Goal: Task Accomplishment & Management: Use online tool/utility

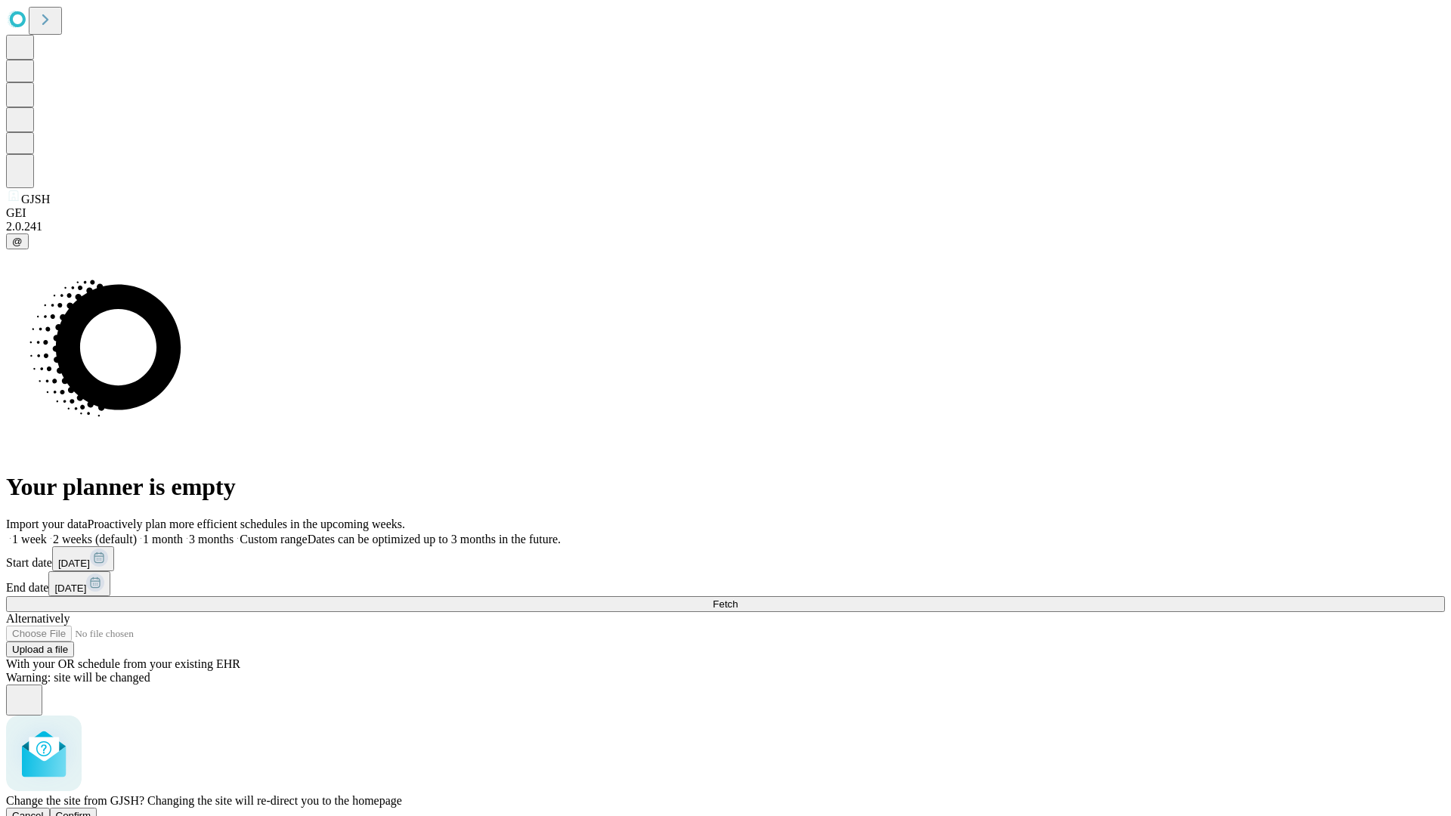
click at [91, 810] on span "Confirm" at bounding box center [74, 815] width 36 height 11
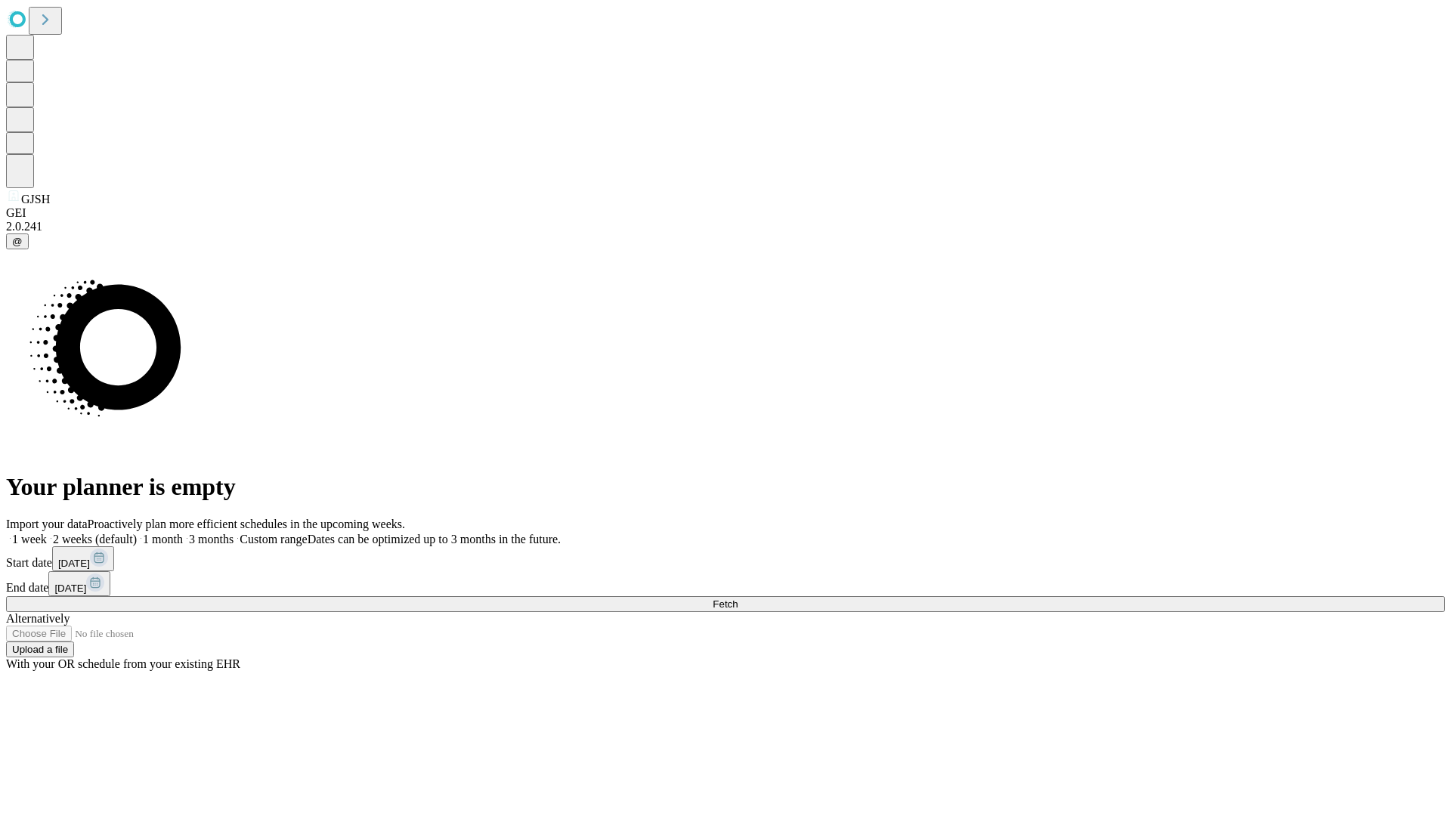
click at [183, 533] on label "1 month" at bounding box center [160, 539] width 46 height 13
click at [738, 599] on span "Fetch" at bounding box center [725, 604] width 25 height 11
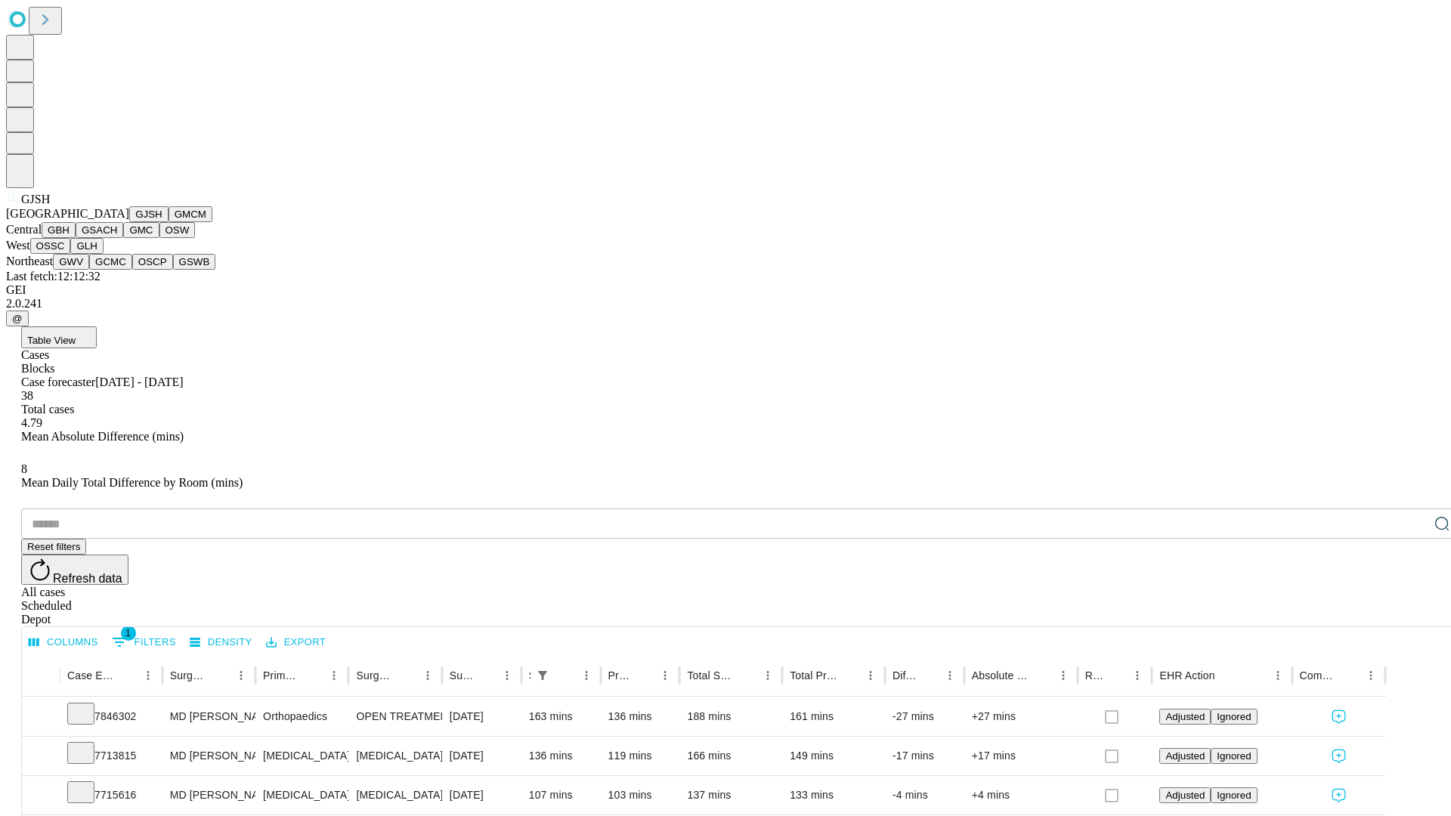
click at [169, 222] on button "GMCM" at bounding box center [191, 214] width 44 height 16
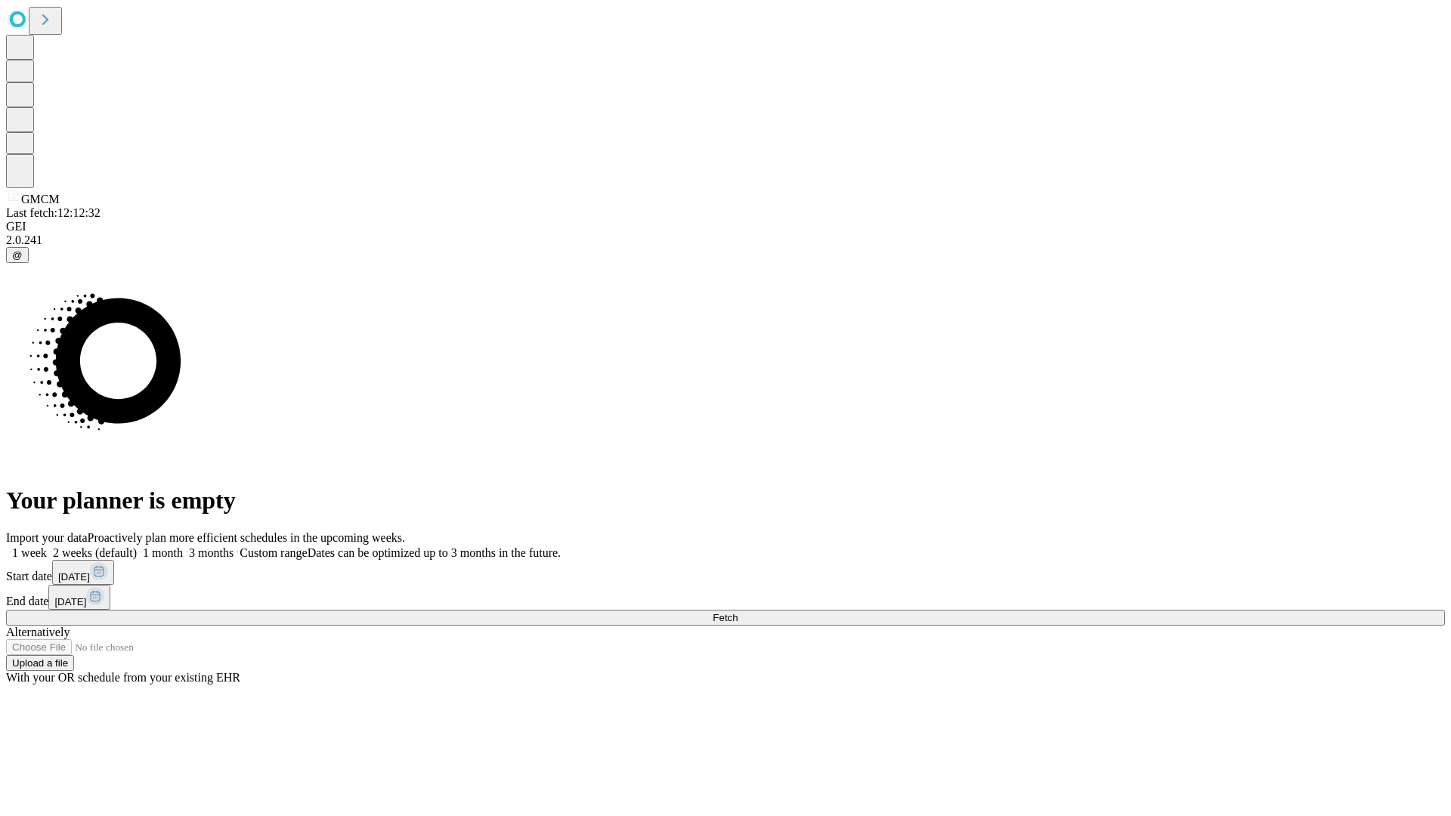
click at [183, 547] on label "1 month" at bounding box center [160, 553] width 46 height 13
click at [738, 612] on span "Fetch" at bounding box center [725, 617] width 25 height 11
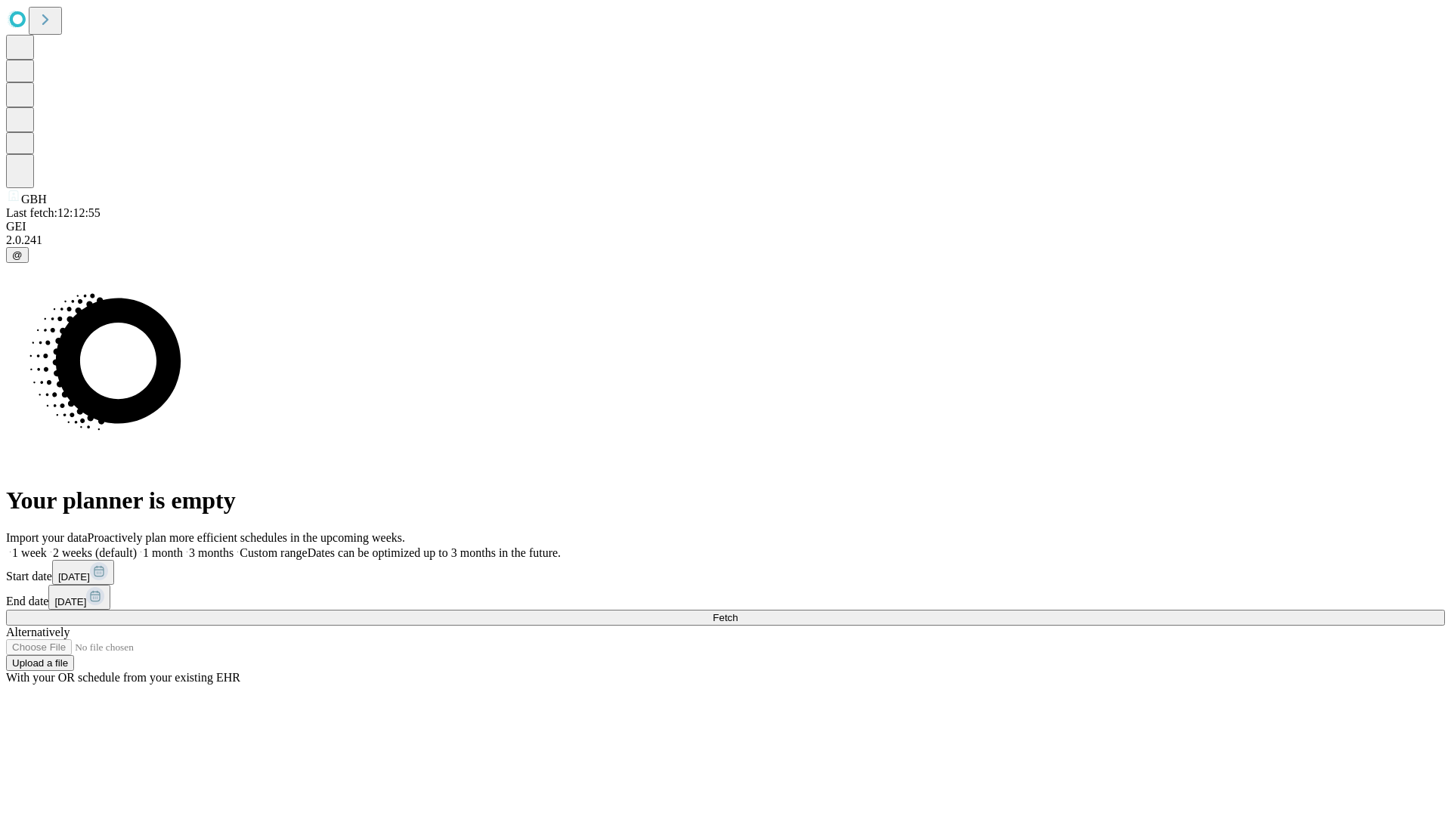
click at [183, 547] on label "1 month" at bounding box center [160, 553] width 46 height 13
click at [738, 612] on span "Fetch" at bounding box center [725, 617] width 25 height 11
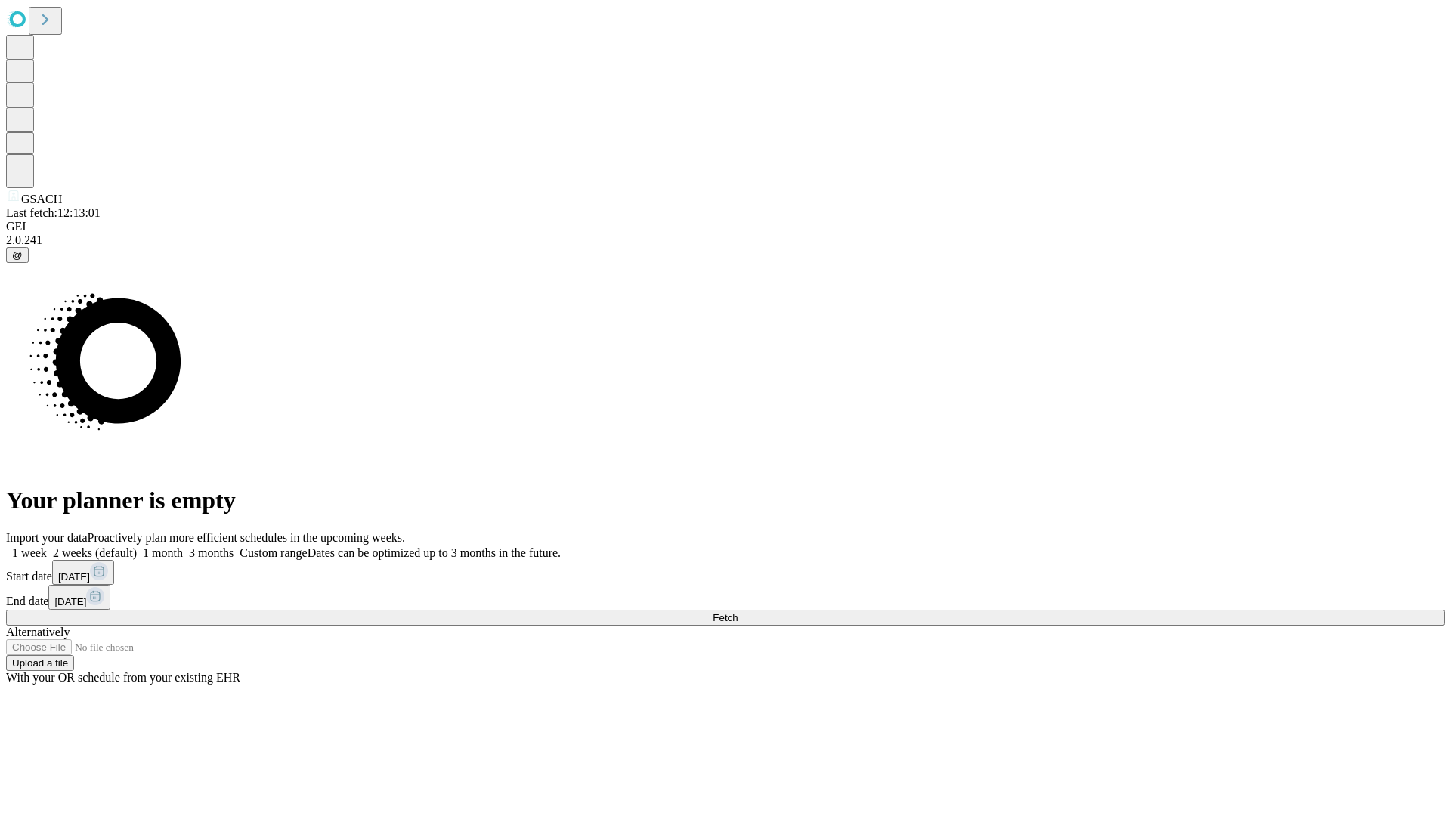
click at [183, 547] on label "1 month" at bounding box center [160, 553] width 46 height 13
click at [738, 612] on span "Fetch" at bounding box center [725, 617] width 25 height 11
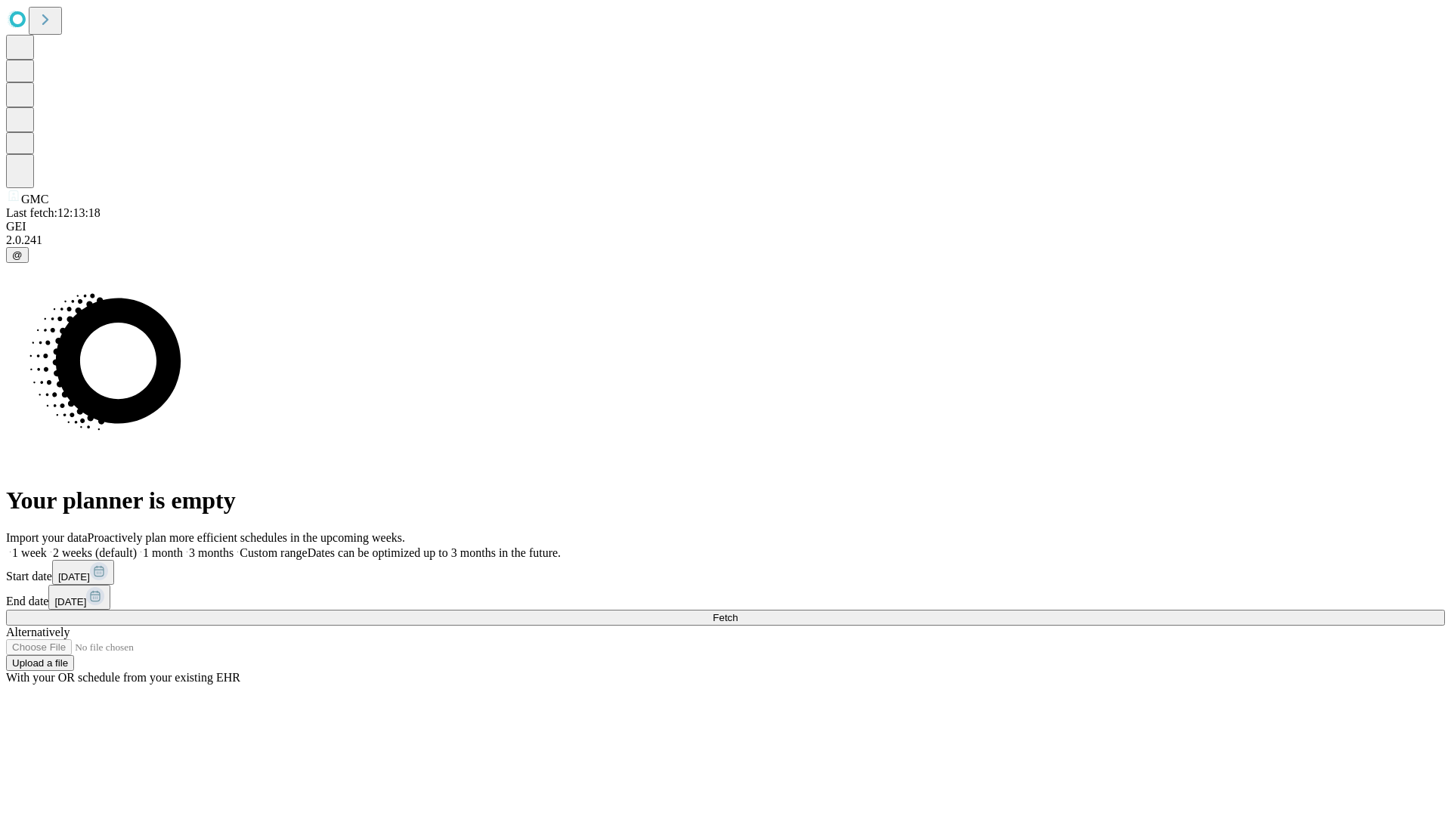
click at [183, 547] on label "1 month" at bounding box center [160, 553] width 46 height 13
click at [738, 612] on span "Fetch" at bounding box center [725, 617] width 25 height 11
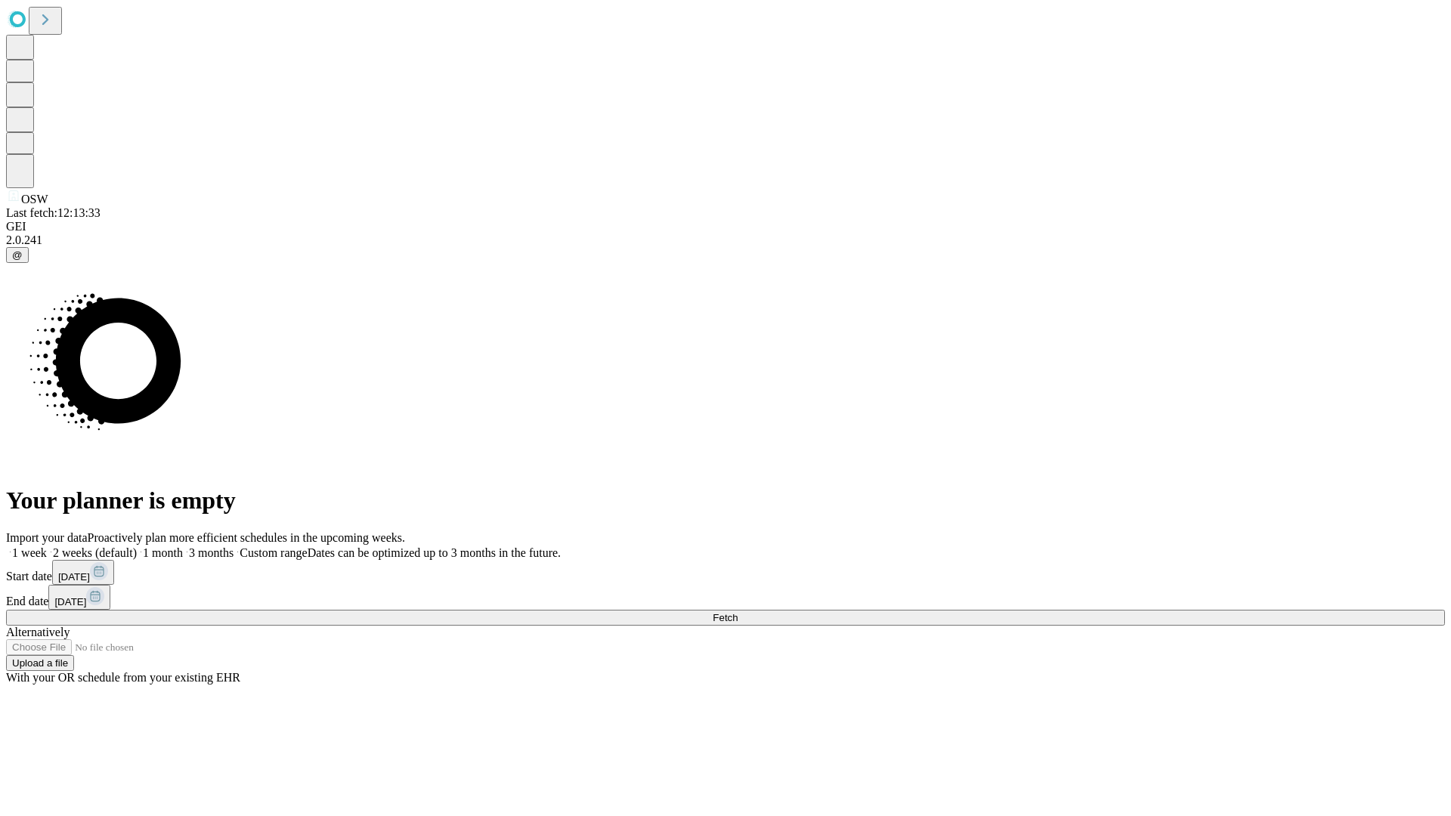
click at [183, 547] on label "1 month" at bounding box center [160, 553] width 46 height 13
click at [738, 612] on span "Fetch" at bounding box center [725, 617] width 25 height 11
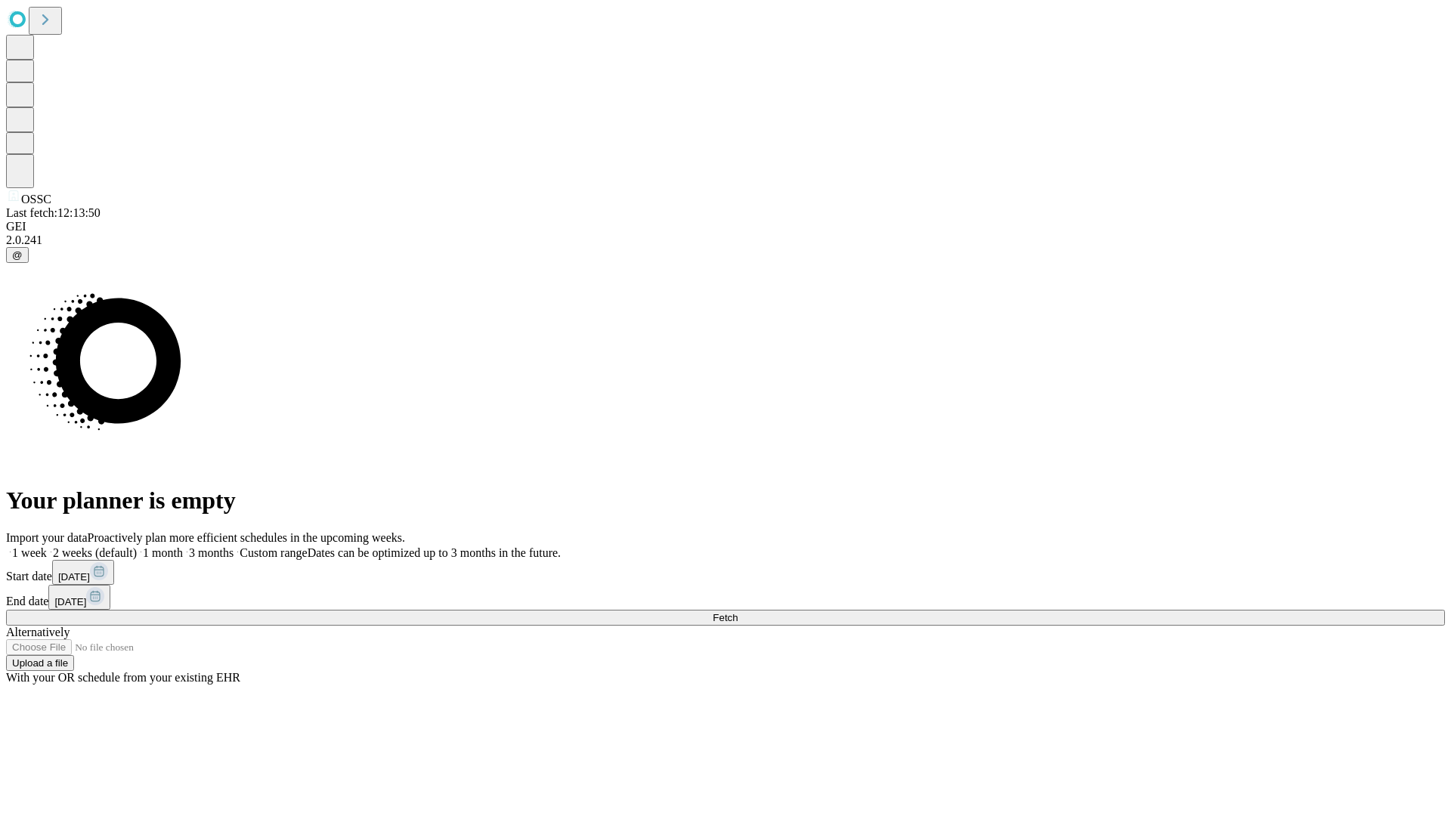
click at [183, 547] on label "1 month" at bounding box center [160, 553] width 46 height 13
click at [738, 612] on span "Fetch" at bounding box center [725, 617] width 25 height 11
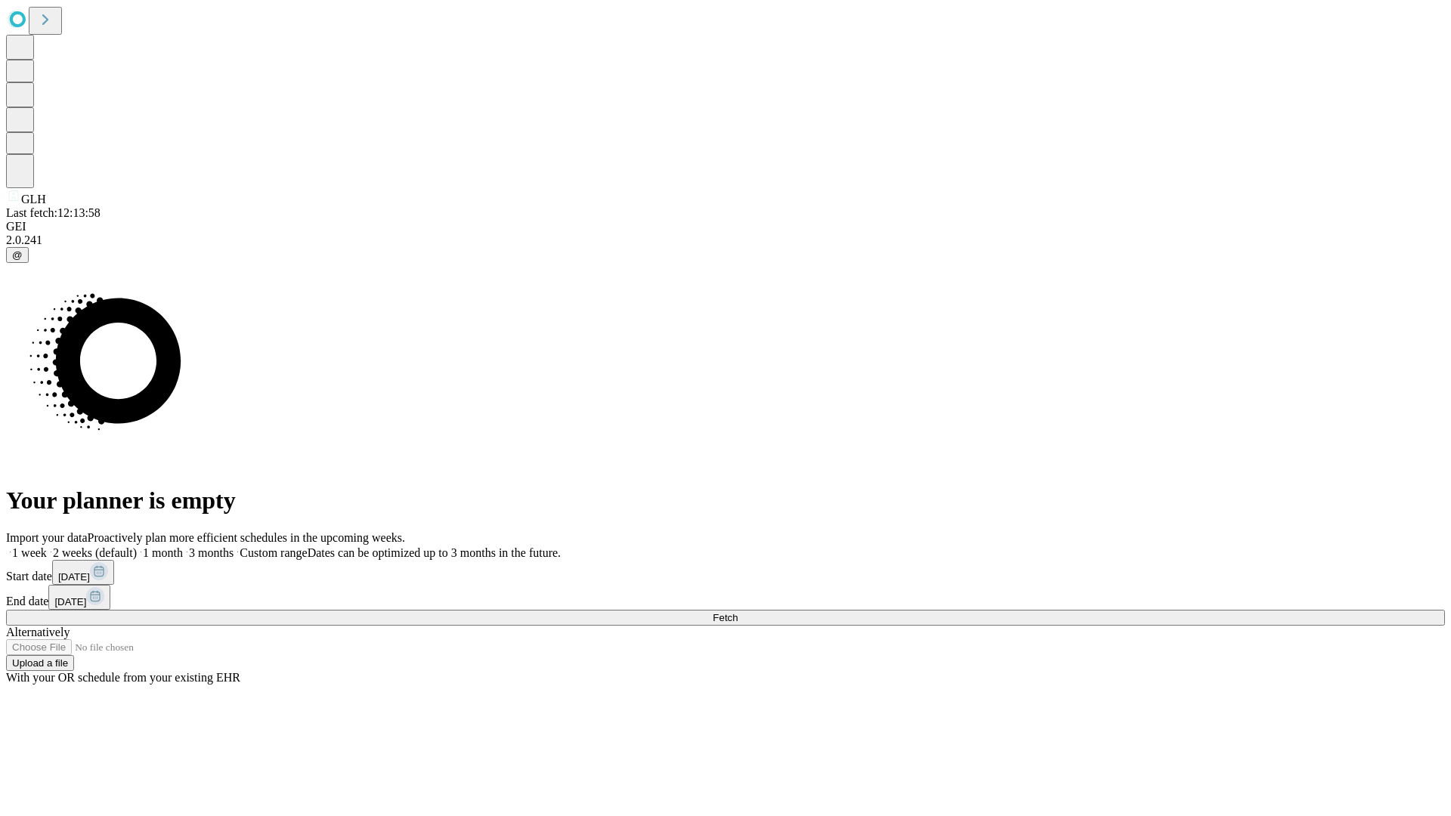
click at [738, 612] on span "Fetch" at bounding box center [725, 617] width 25 height 11
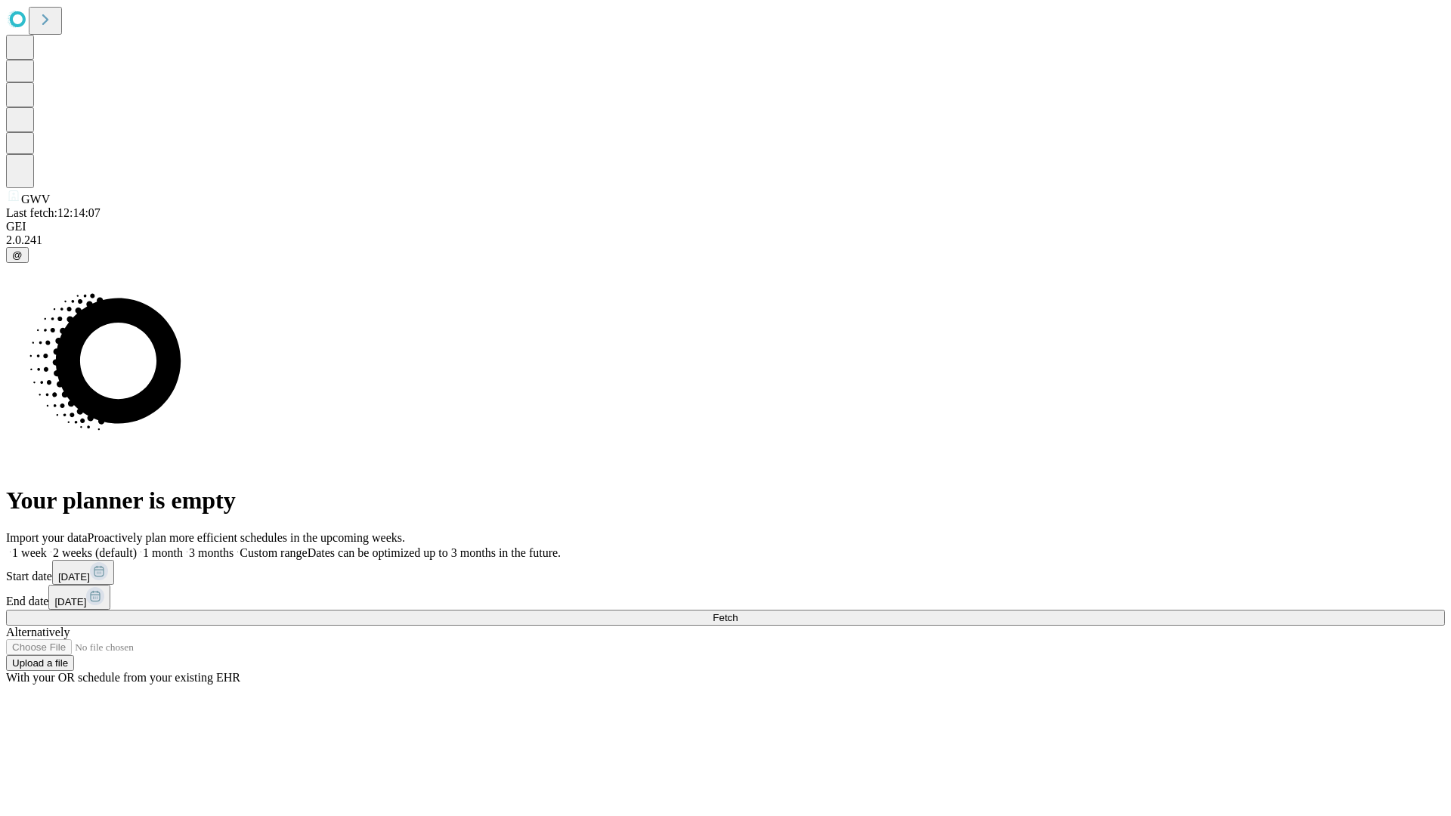
click at [183, 547] on label "1 month" at bounding box center [160, 553] width 46 height 13
click at [738, 612] on span "Fetch" at bounding box center [725, 617] width 25 height 11
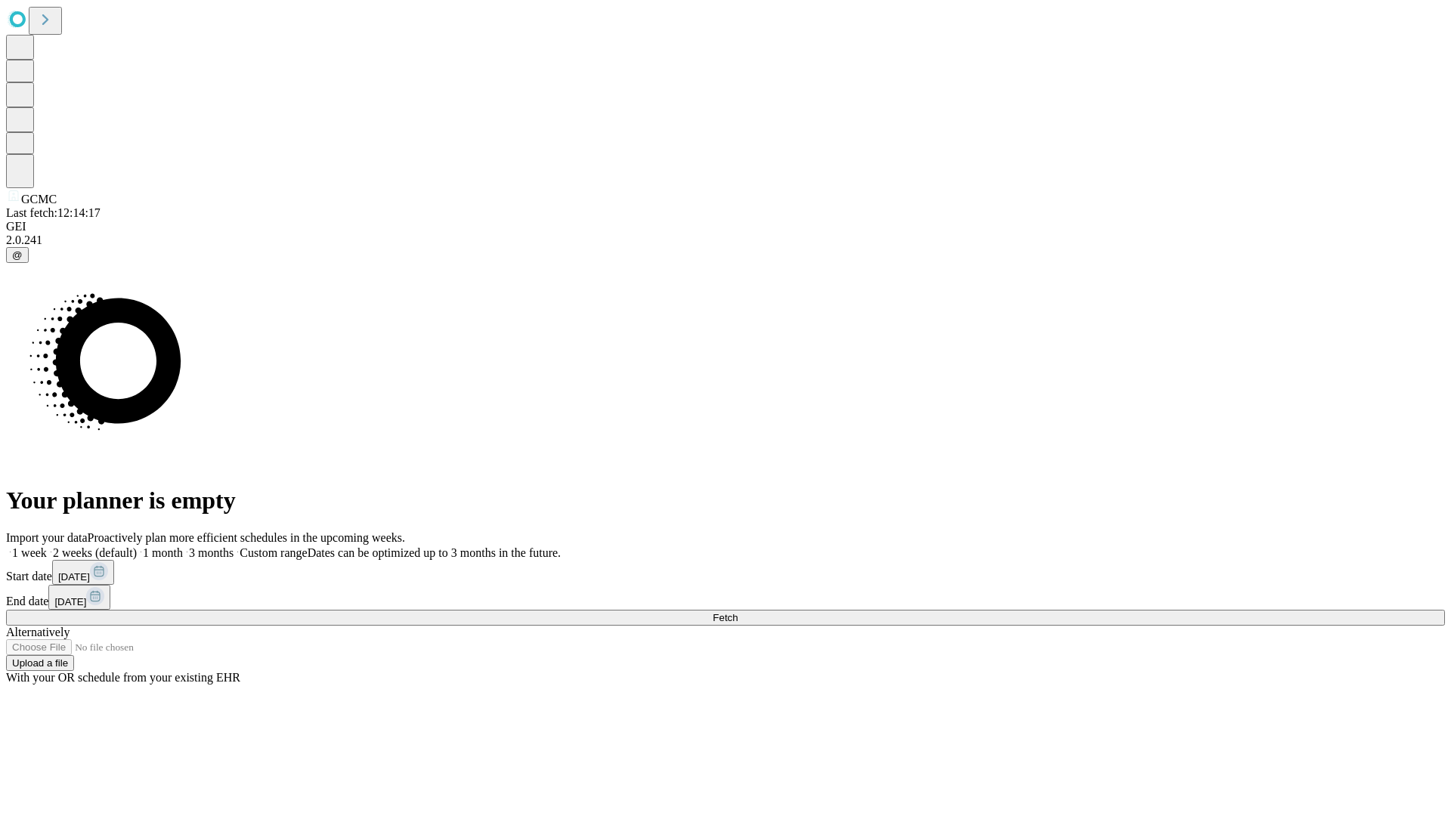
click at [183, 547] on label "1 month" at bounding box center [160, 553] width 46 height 13
click at [738, 612] on span "Fetch" at bounding box center [725, 617] width 25 height 11
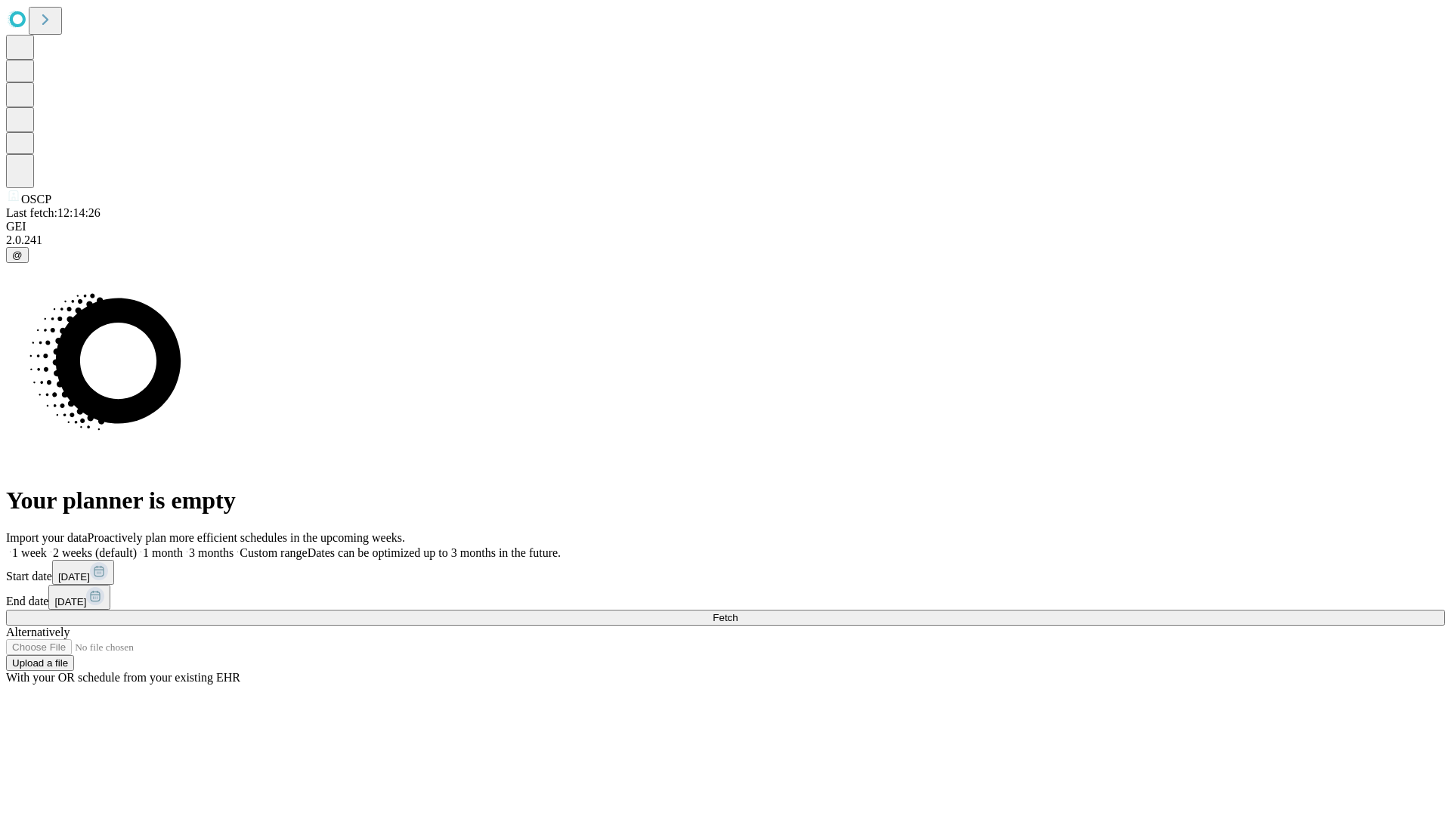
click at [183, 547] on label "1 month" at bounding box center [160, 553] width 46 height 13
click at [738, 612] on span "Fetch" at bounding box center [725, 617] width 25 height 11
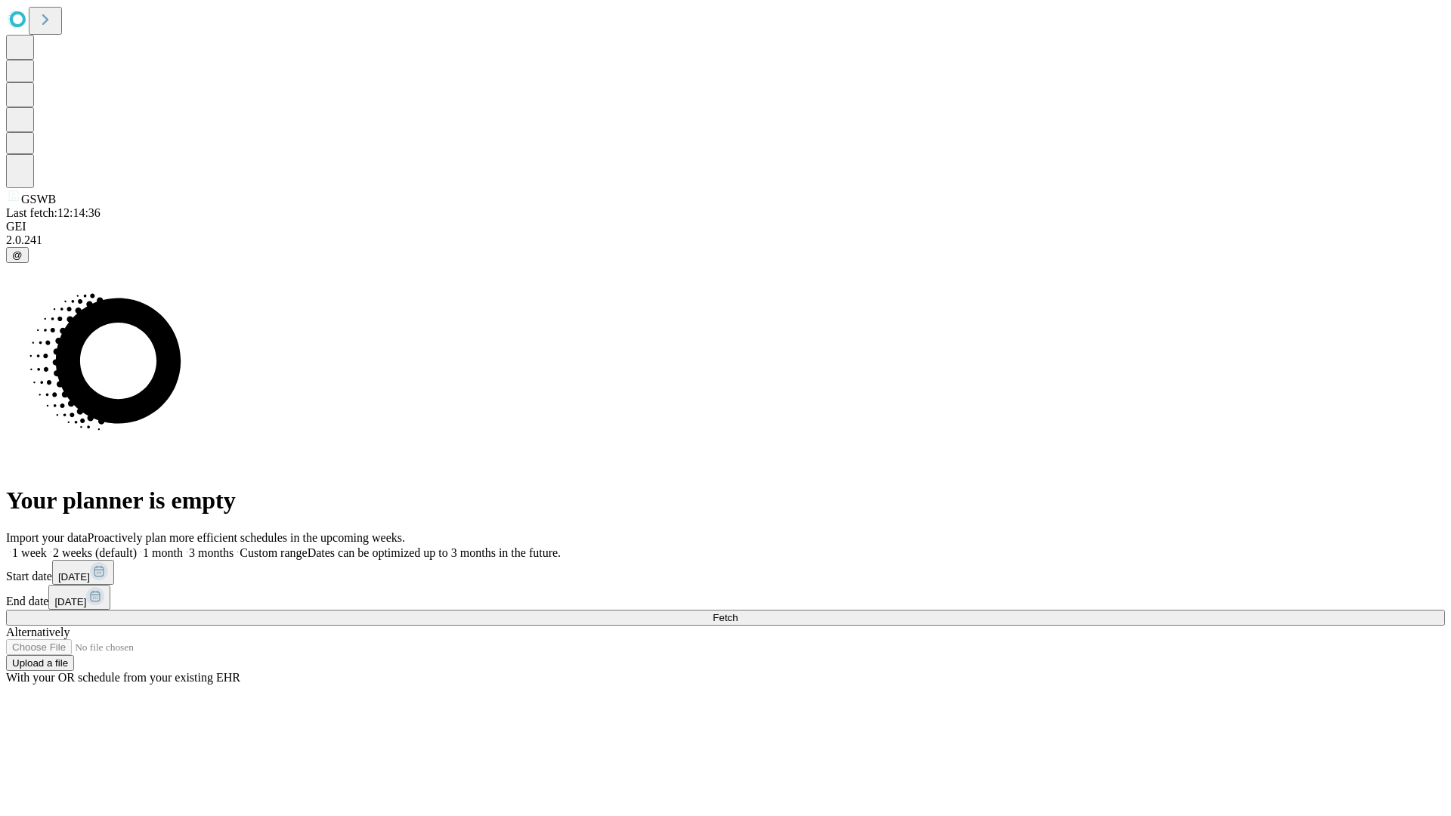
click at [183, 547] on label "1 month" at bounding box center [160, 553] width 46 height 13
click at [738, 612] on span "Fetch" at bounding box center [725, 617] width 25 height 11
